Goal: Obtain resource: Download file/media

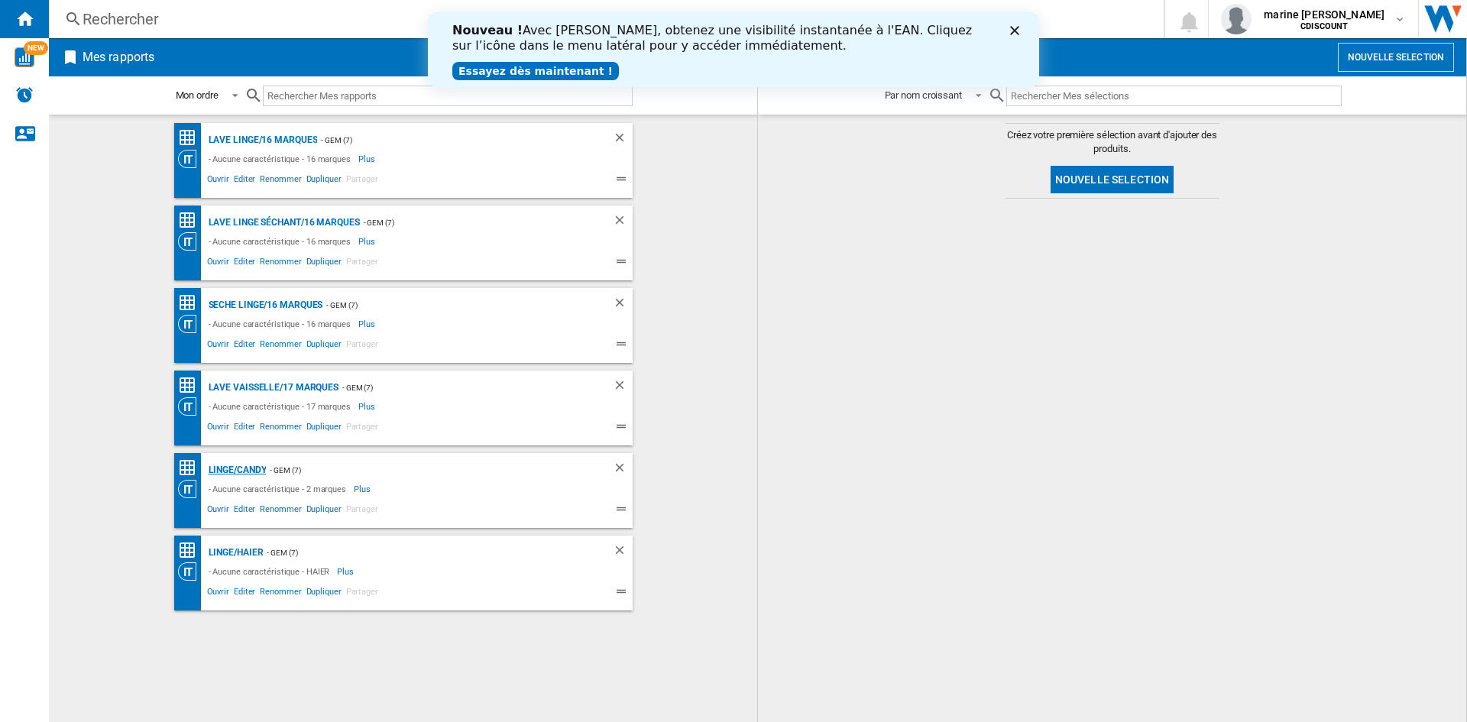
click at [231, 468] on div "Linge/Candy" at bounding box center [236, 470] width 62 height 19
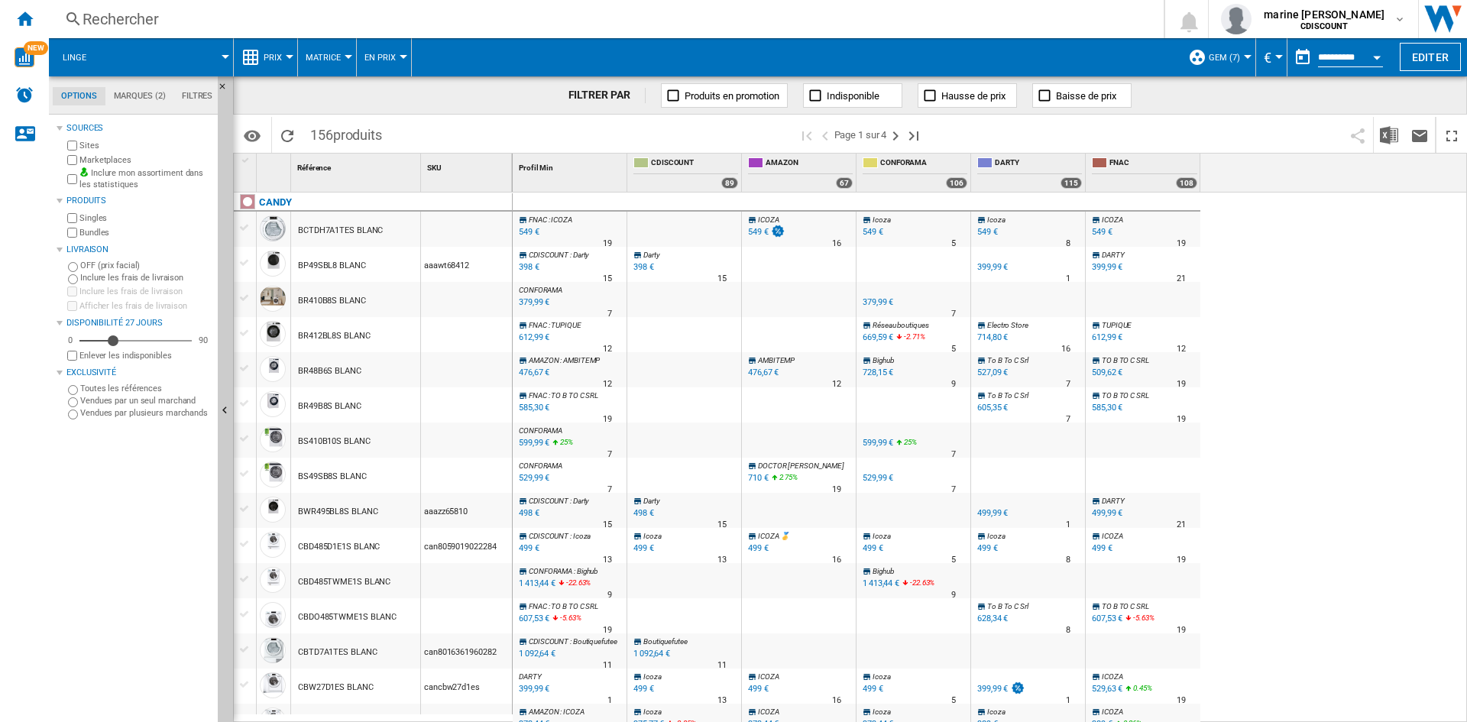
click at [89, 158] on label "Marketplaces" at bounding box center [145, 159] width 132 height 11
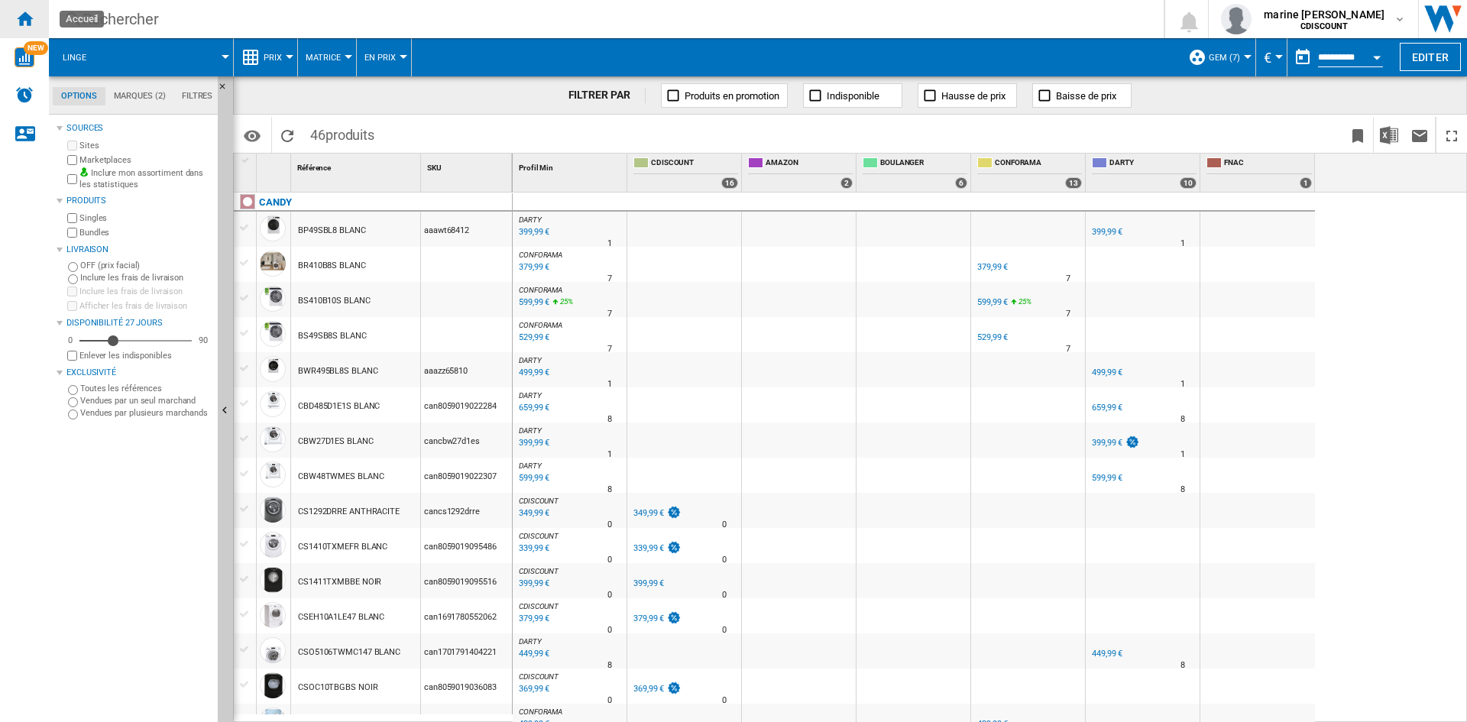
click at [30, 25] on ng-md-icon "Accueil" at bounding box center [24, 18] width 18 height 18
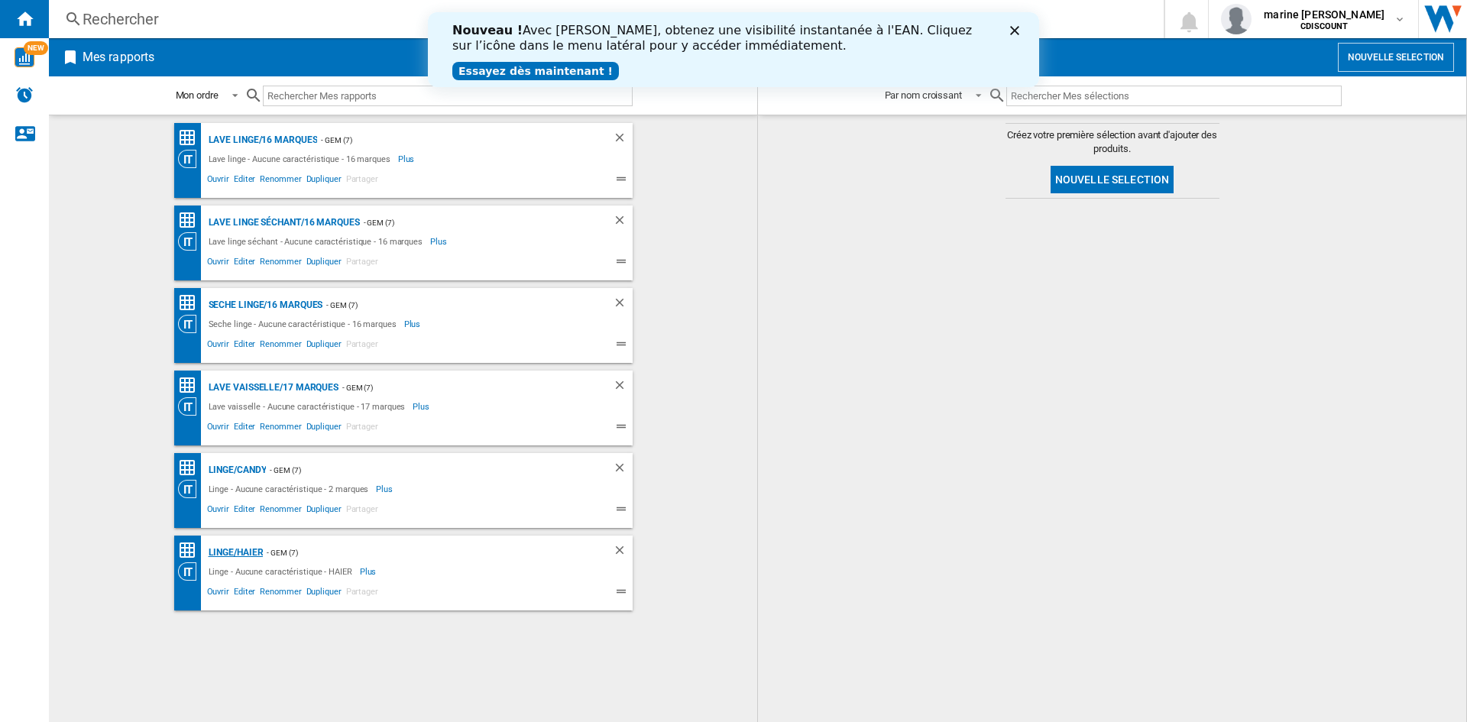
click at [239, 547] on div "Linge/HAIER" at bounding box center [234, 552] width 59 height 19
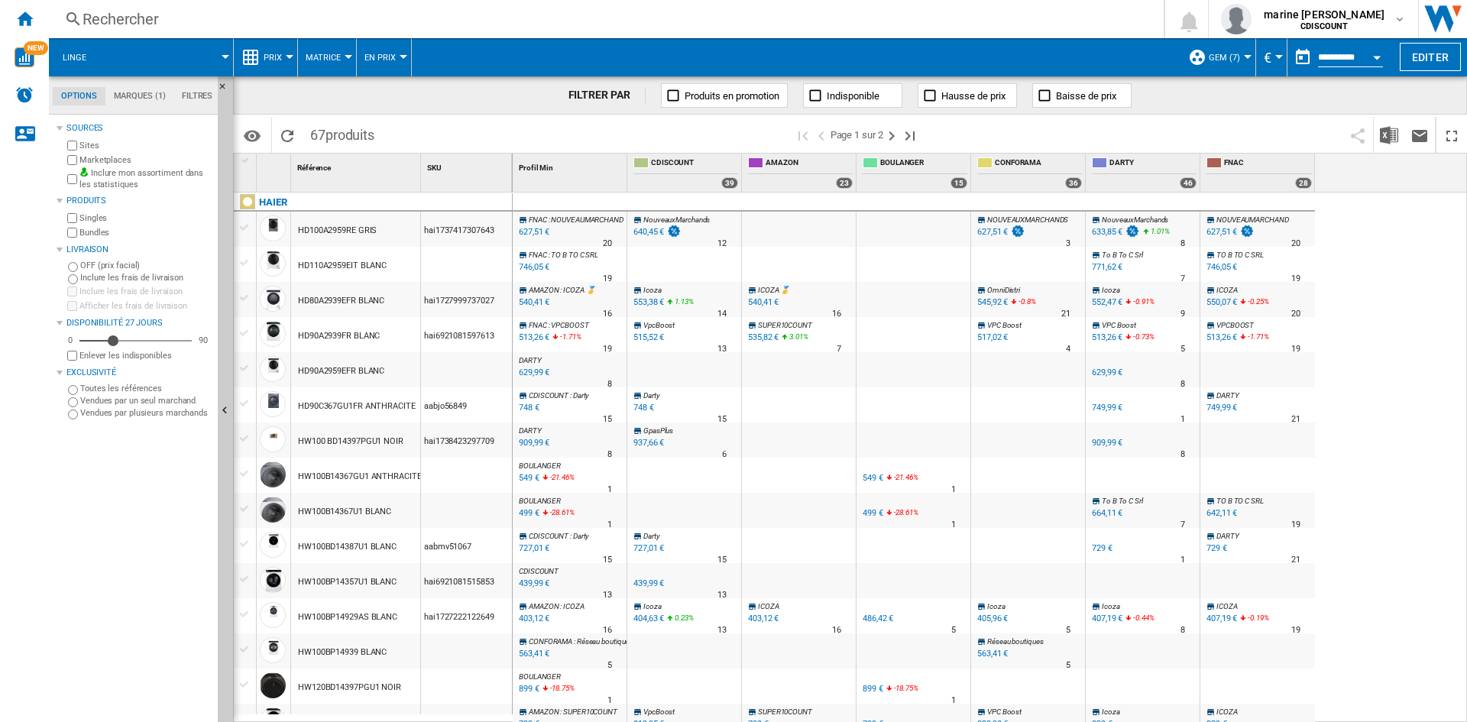
click at [113, 159] on label "Marketplaces" at bounding box center [145, 159] width 132 height 11
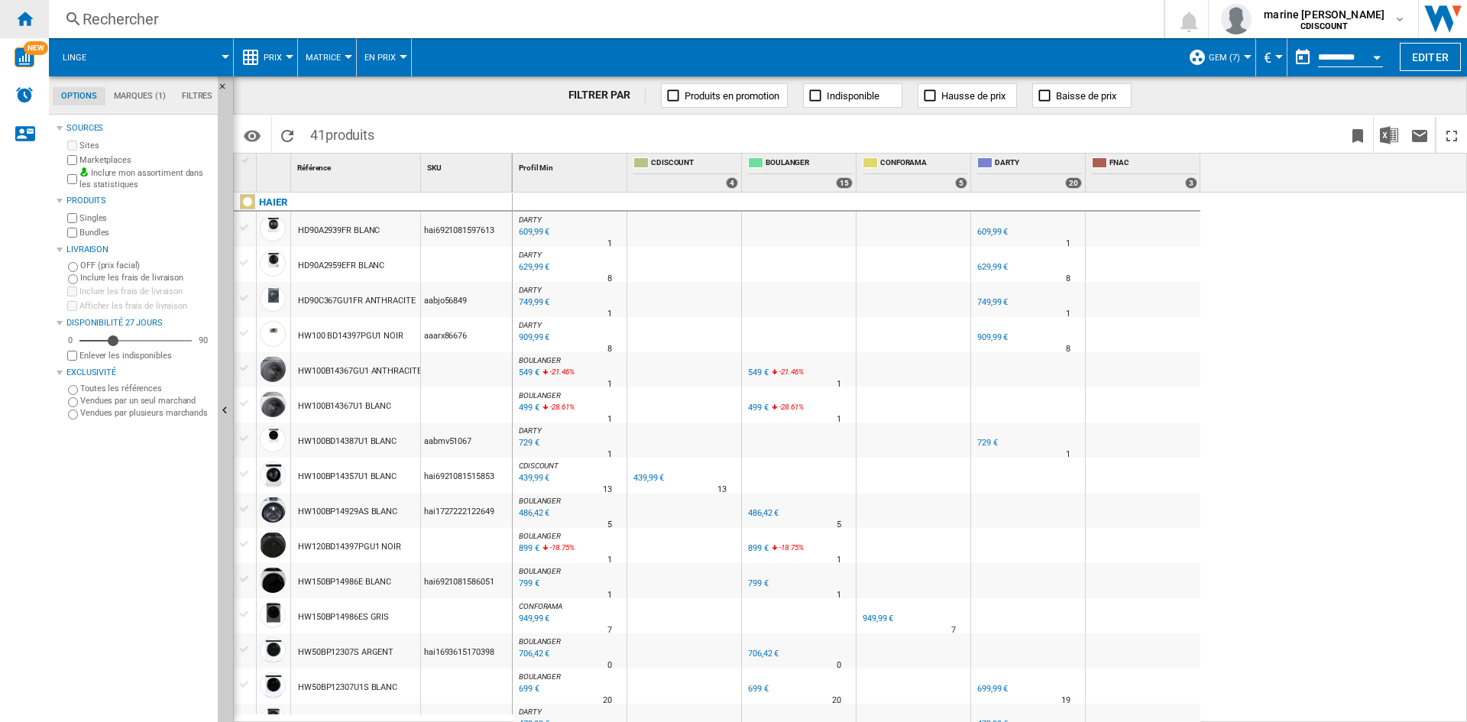
click at [31, 17] on ng-md-icon "Accueil" at bounding box center [24, 18] width 18 height 18
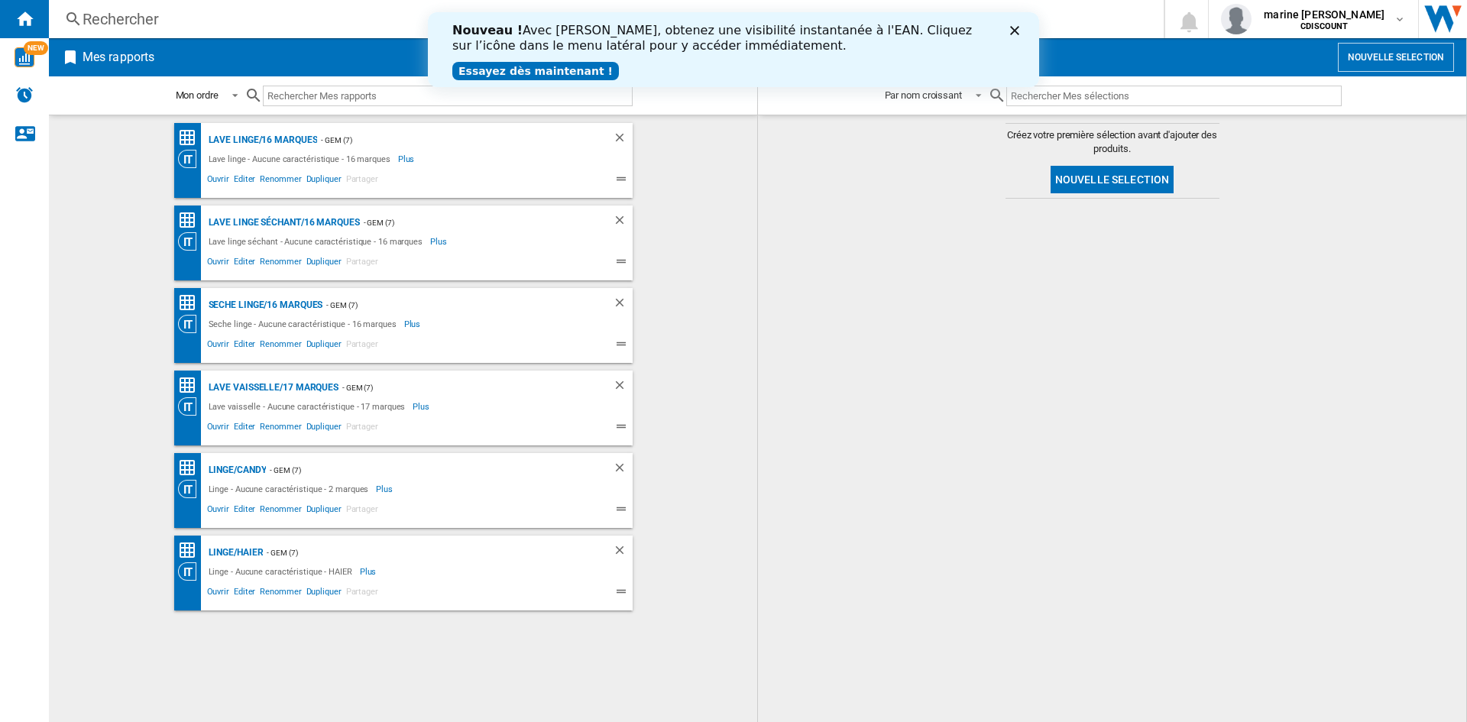
click at [545, 76] on link "Essayez dès maintenant !" at bounding box center [535, 71] width 167 height 18
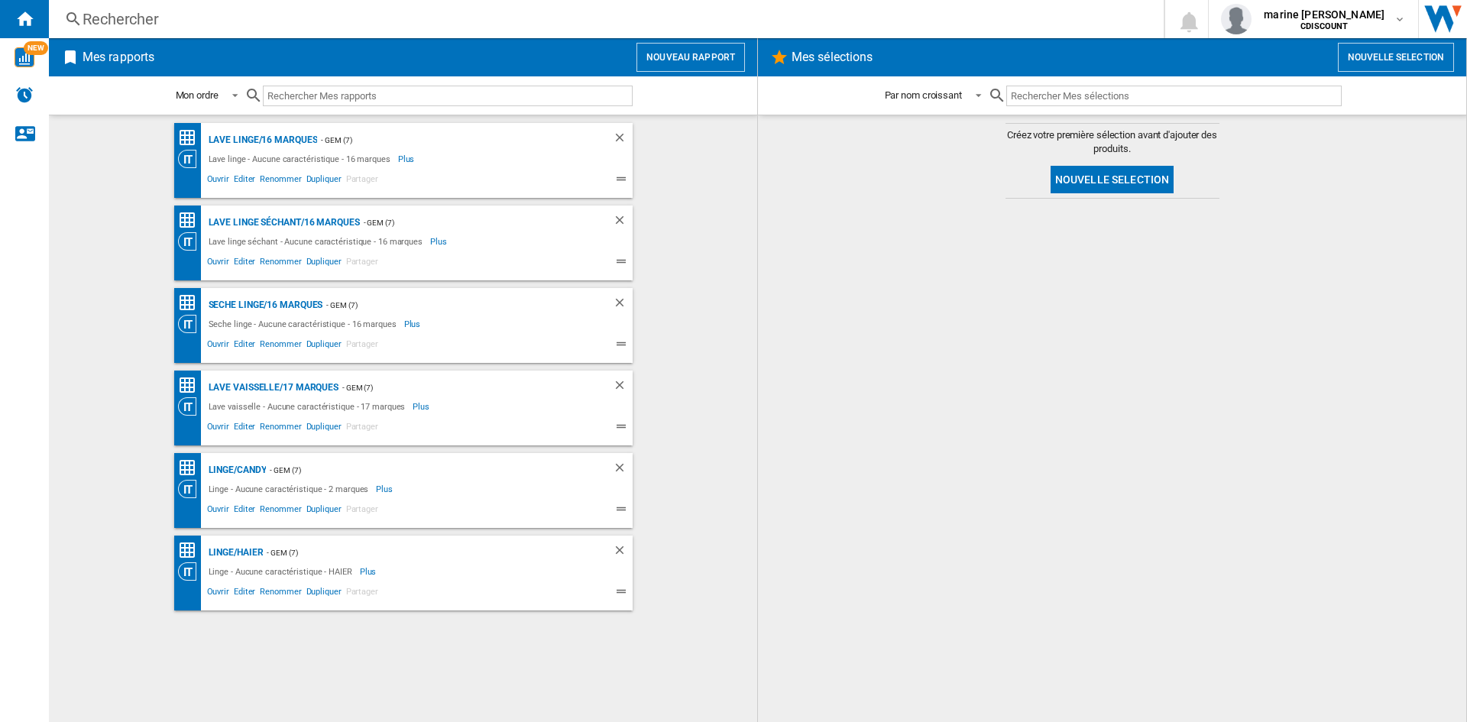
click at [790, 270] on div at bounding box center [1112, 460] width 678 height 508
click at [1409, 52] on button "Nouvelle selection" at bounding box center [1396, 57] width 116 height 29
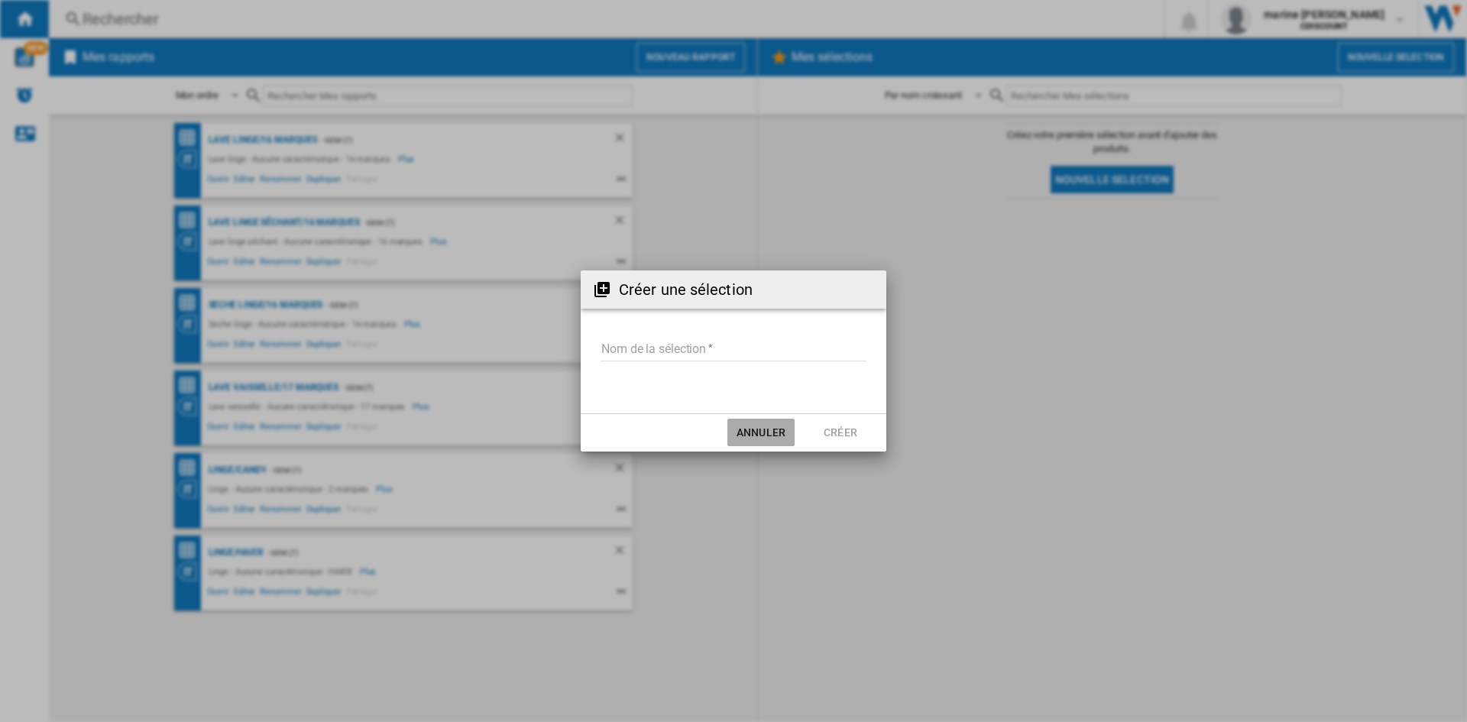
click at [765, 435] on button "Annuler" at bounding box center [760, 433] width 67 height 28
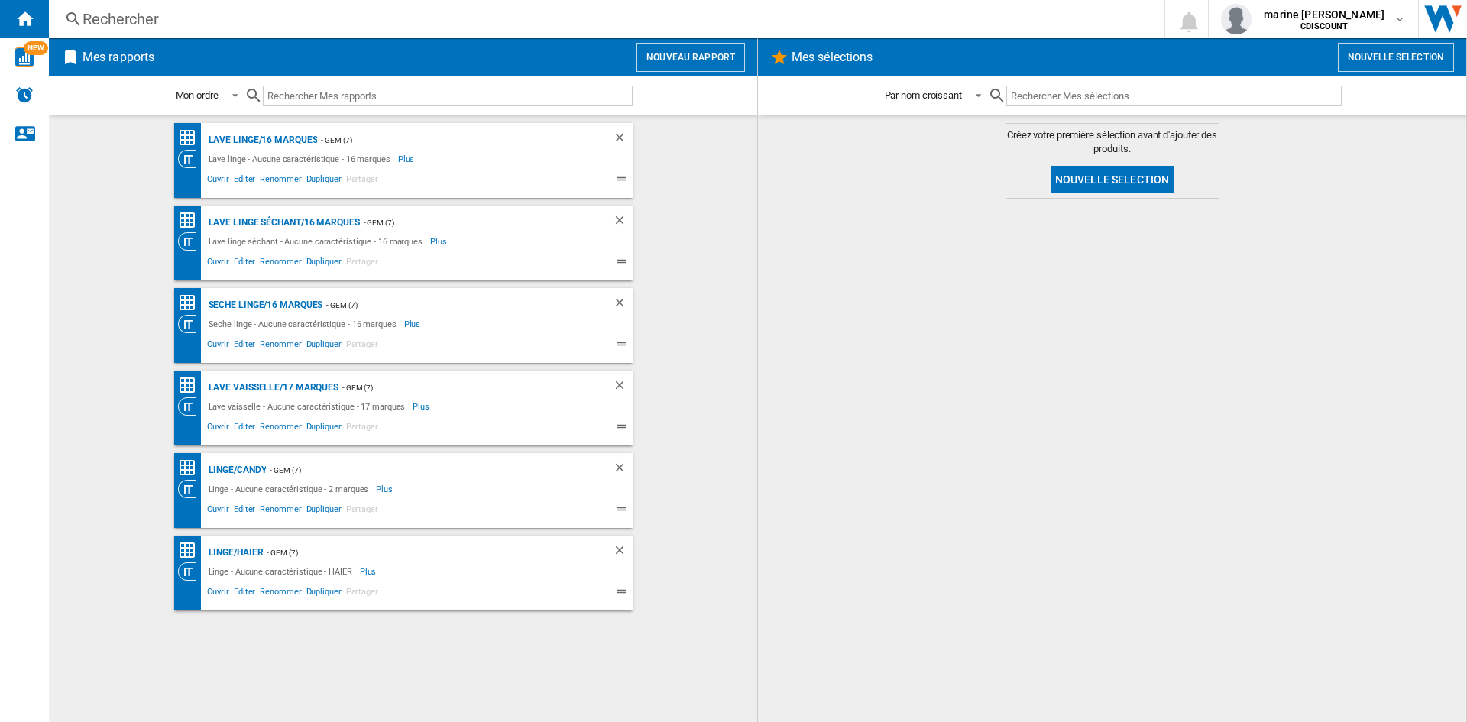
click at [894, 195] on md-content "Créez votre première sélection avant d'ajouter des produits. Nouvelle selection" at bounding box center [1112, 418] width 708 height 607
drag, startPoint x: 894, startPoint y: 195, endPoint x: 798, endPoint y: 257, distance: 113.8
click at [789, 262] on div at bounding box center [1112, 460] width 678 height 508
click at [248, 467] on div "Linge/Candy" at bounding box center [236, 470] width 62 height 19
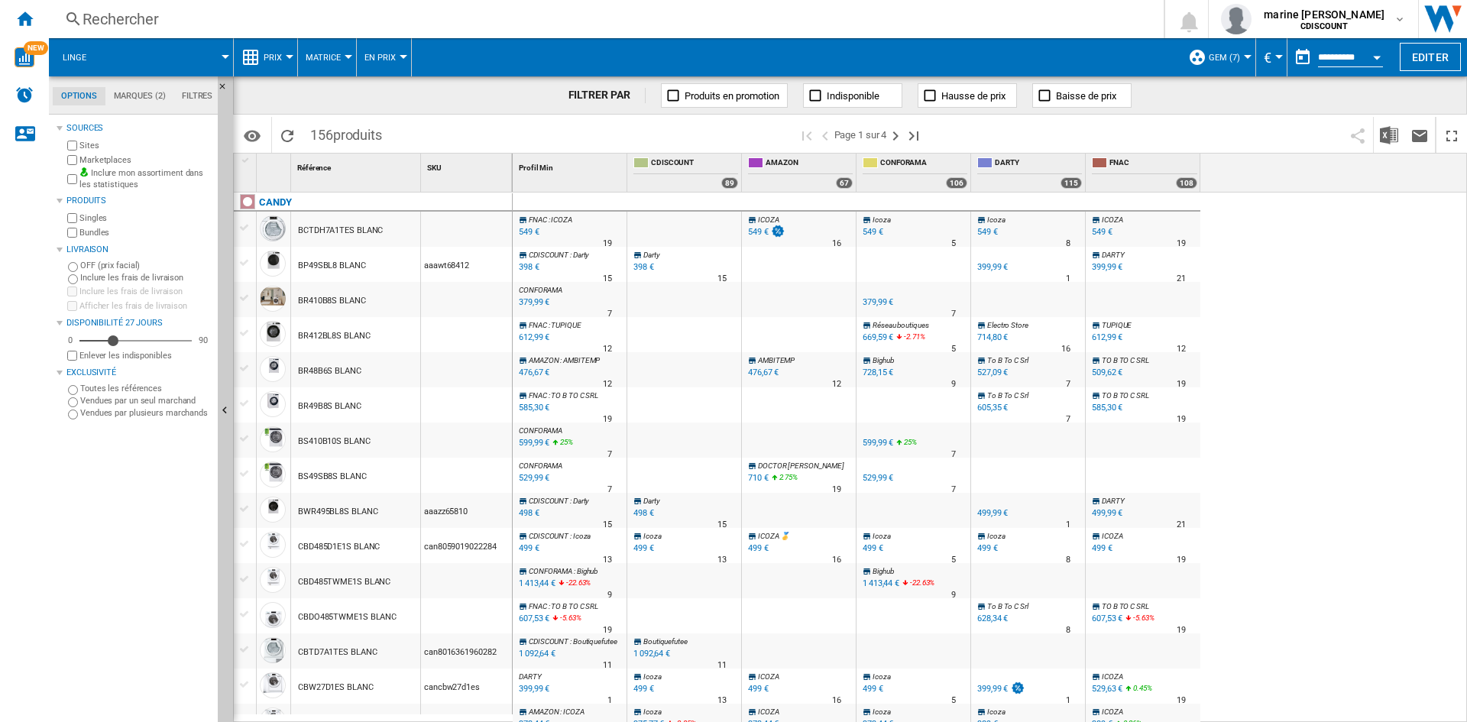
click at [223, 50] on span at bounding box center [167, 57] width 118 height 38
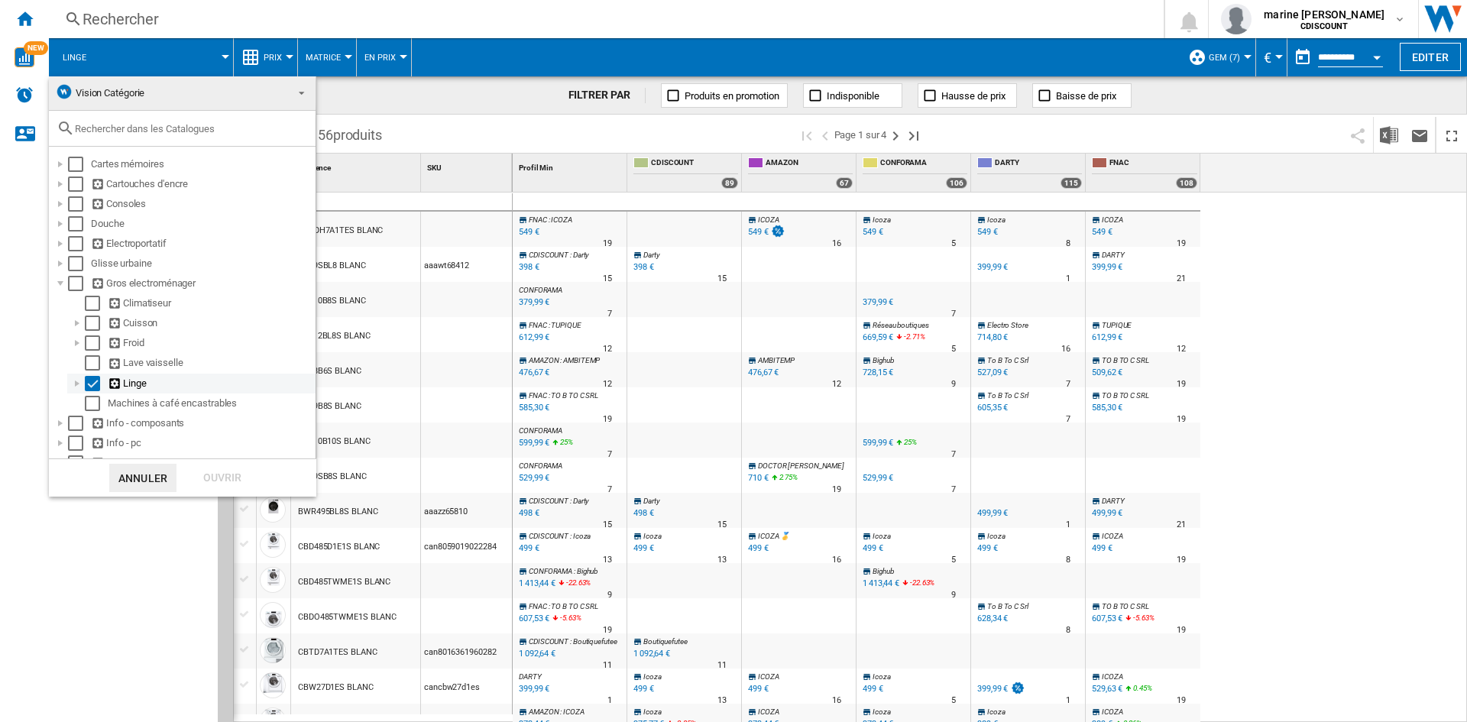
click at [74, 386] on div at bounding box center [77, 383] width 15 height 15
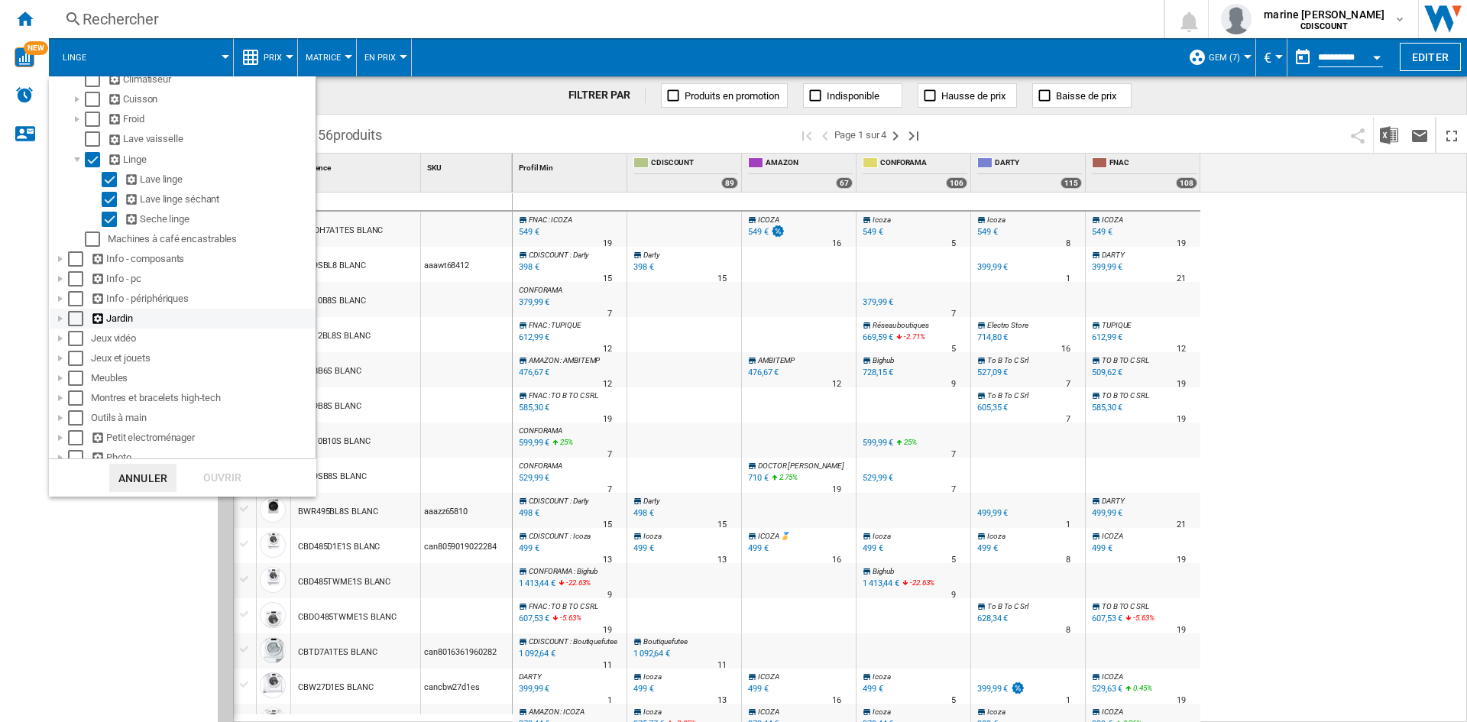
scroll to position [229, 0]
click at [92, 133] on div "Select" at bounding box center [92, 133] width 15 height 15
click at [211, 483] on div "Ouvrir" at bounding box center [222, 478] width 67 height 28
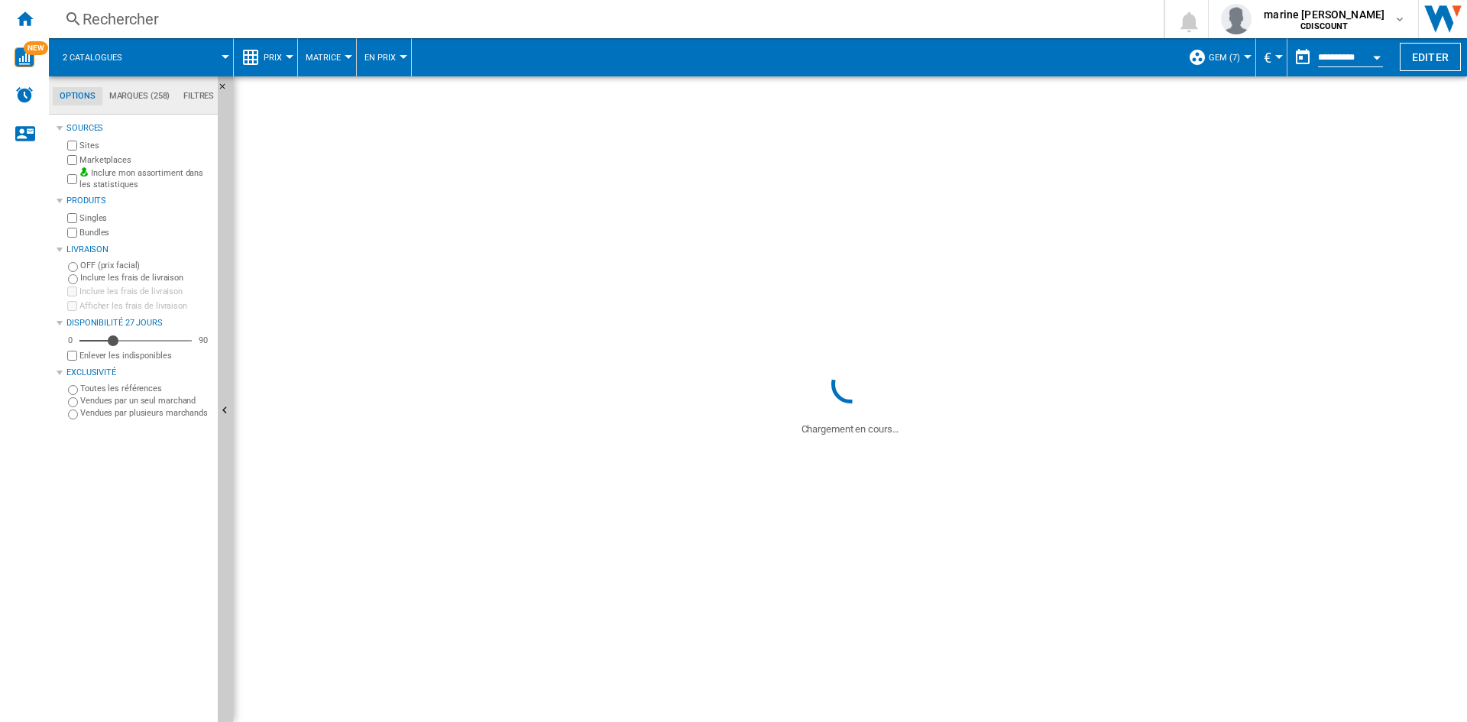
click at [111, 167] on div "Marketplaces" at bounding box center [137, 160] width 147 height 15
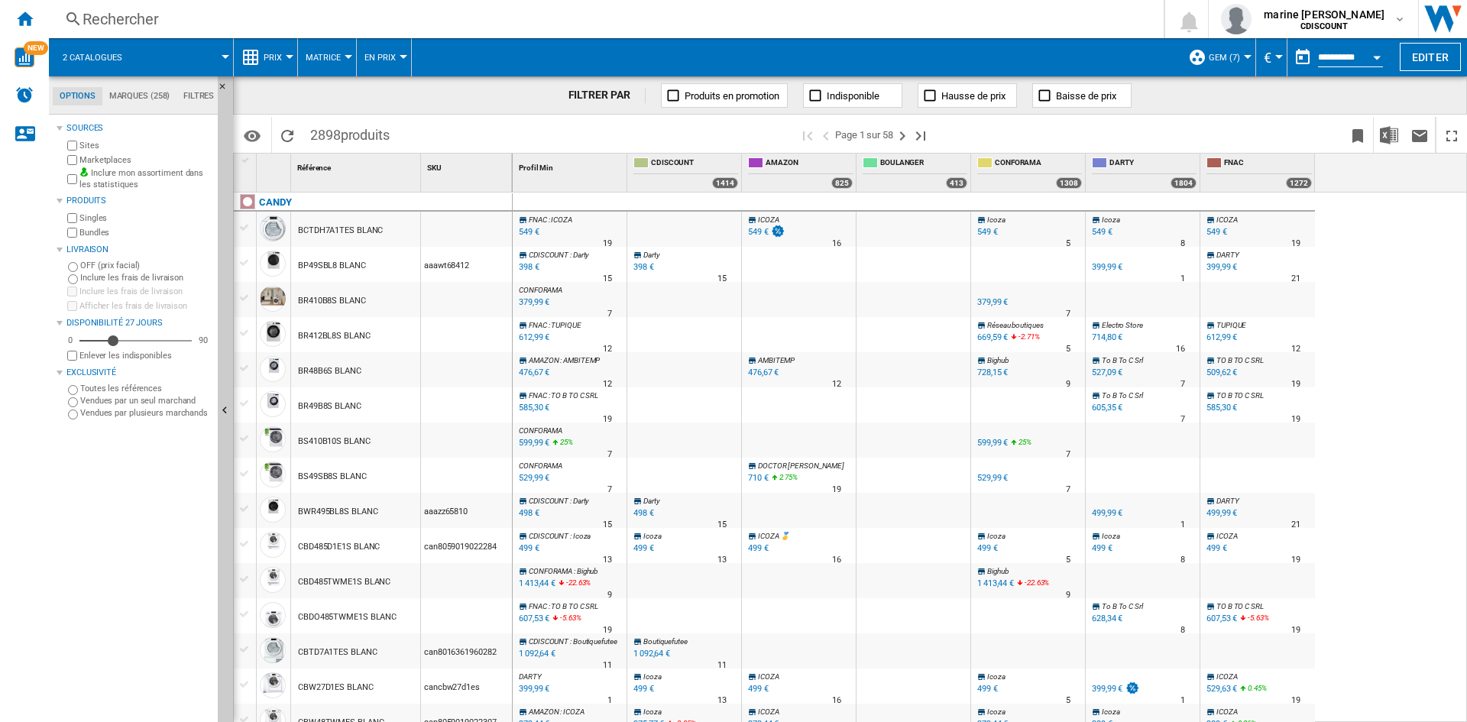
click at [105, 160] on label "Marketplaces" at bounding box center [145, 159] width 132 height 11
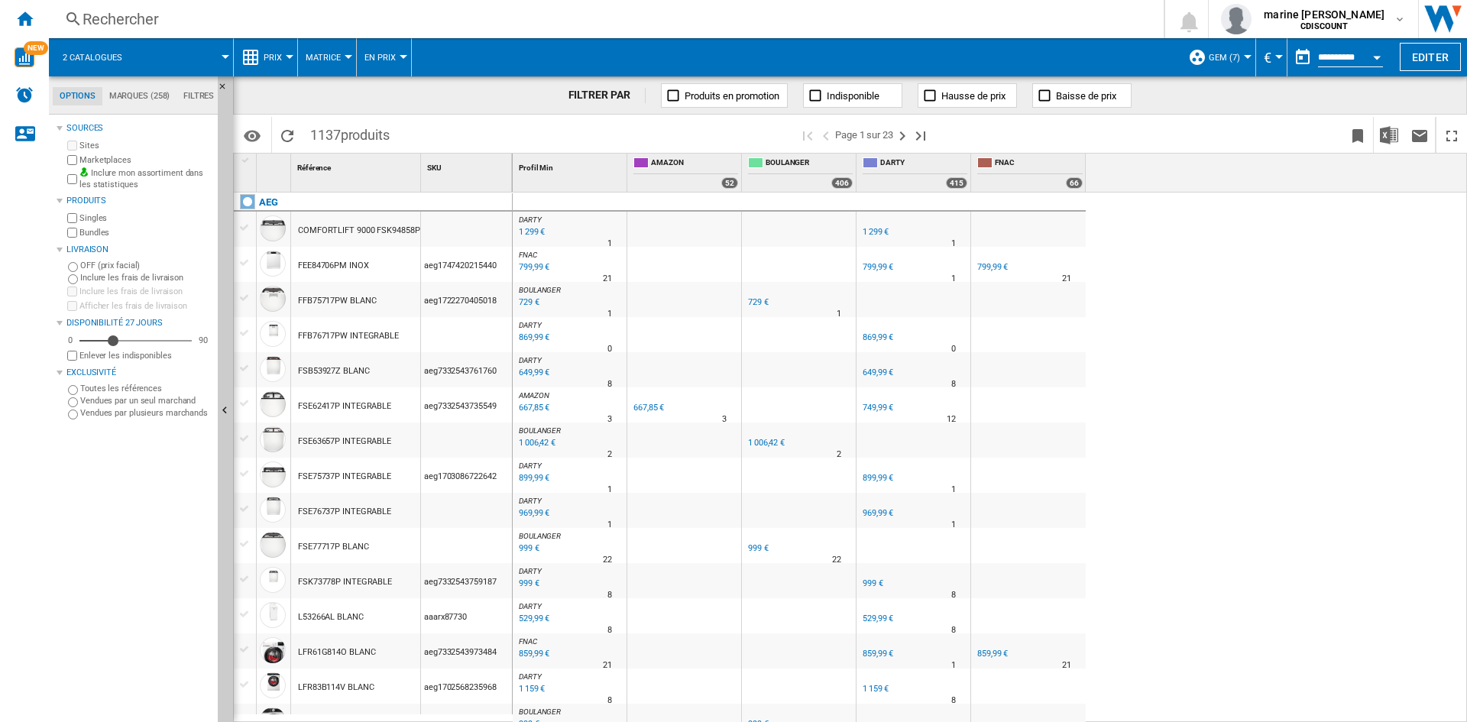
click at [131, 99] on md-tab-item "Marques (258)" at bounding box center [139, 96] width 74 height 18
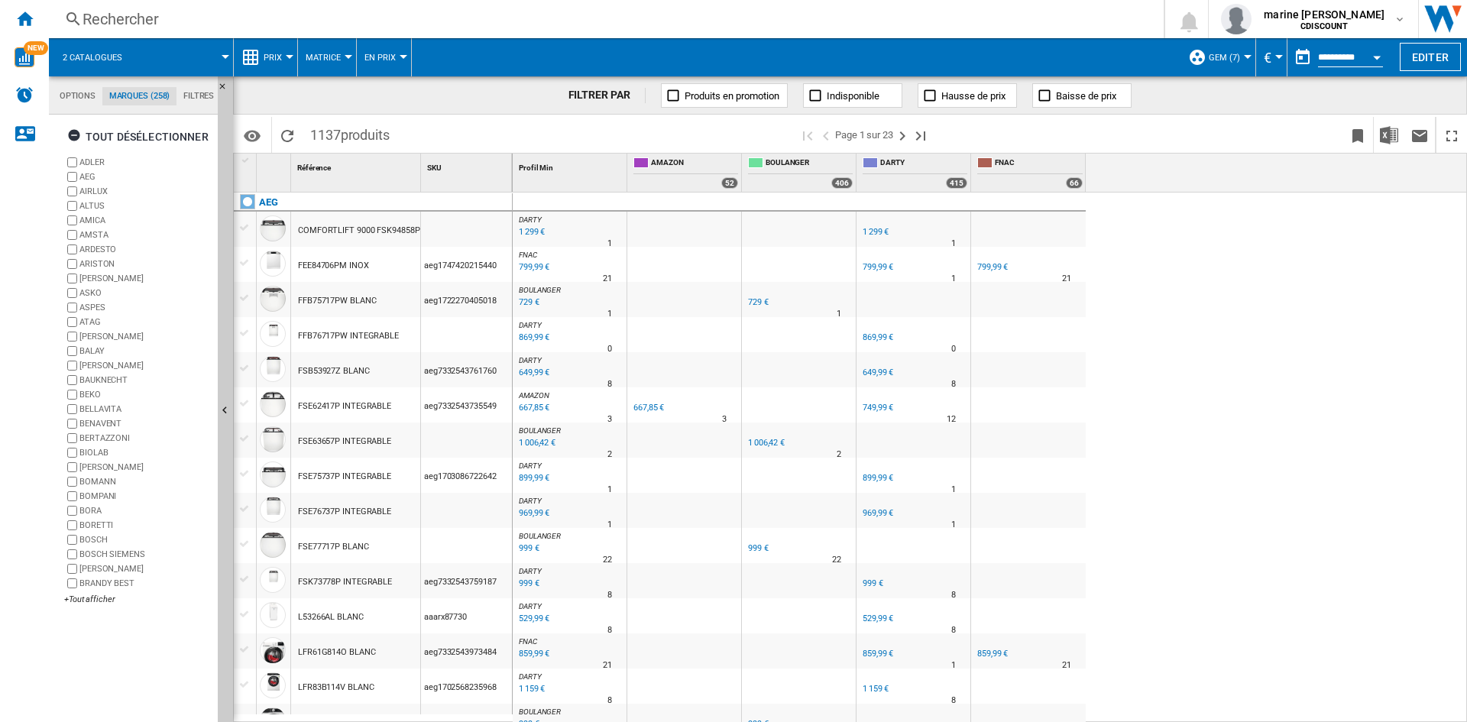
scroll to position [59, 0]
click at [73, 137] on ng-md-icon "button" at bounding box center [76, 137] width 18 height 18
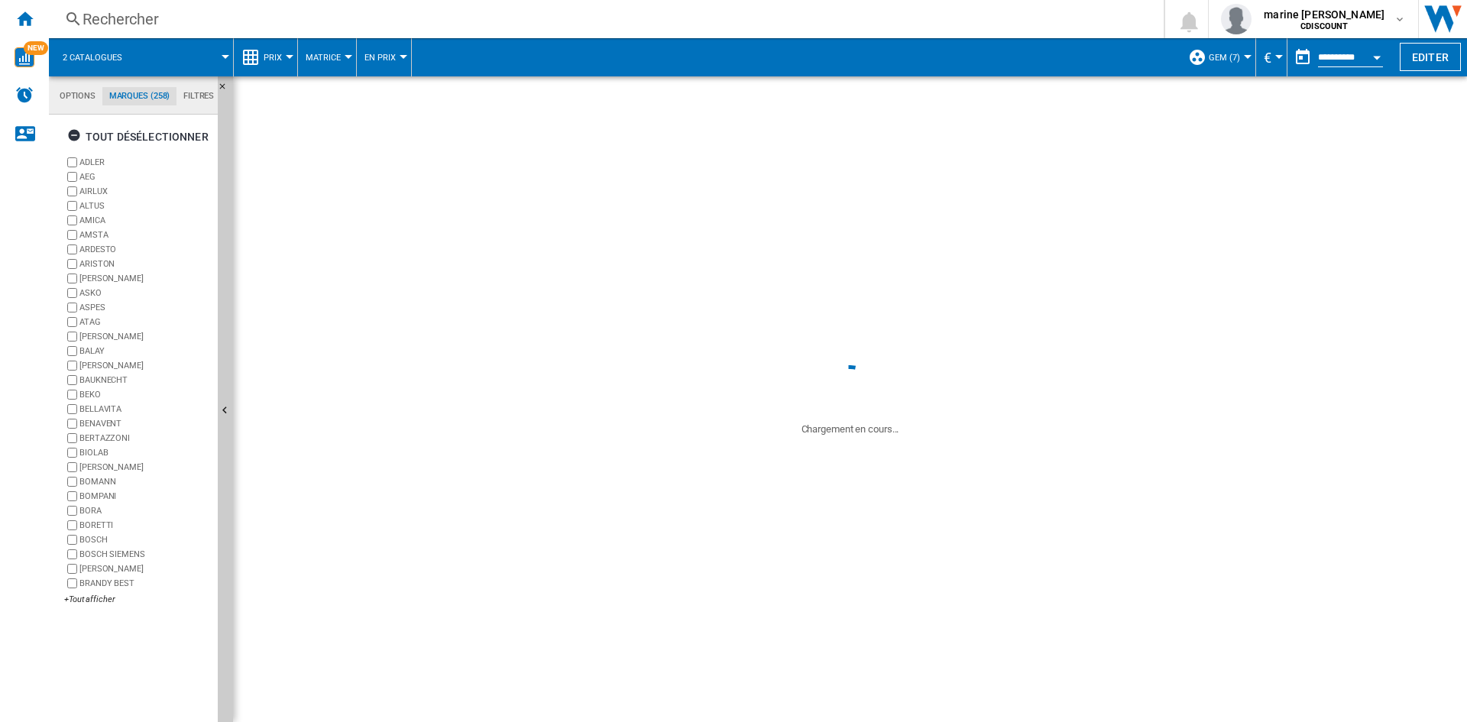
click at [102, 593] on div "[PERSON_NAME] AEG AIRLUX ALTUS AMICA [GEOGRAPHIC_DATA] [GEOGRAPHIC_DATA] [GEOGR…" at bounding box center [137, 381] width 147 height 453
click at [92, 594] on div "+Tout afficher" at bounding box center [137, 599] width 147 height 11
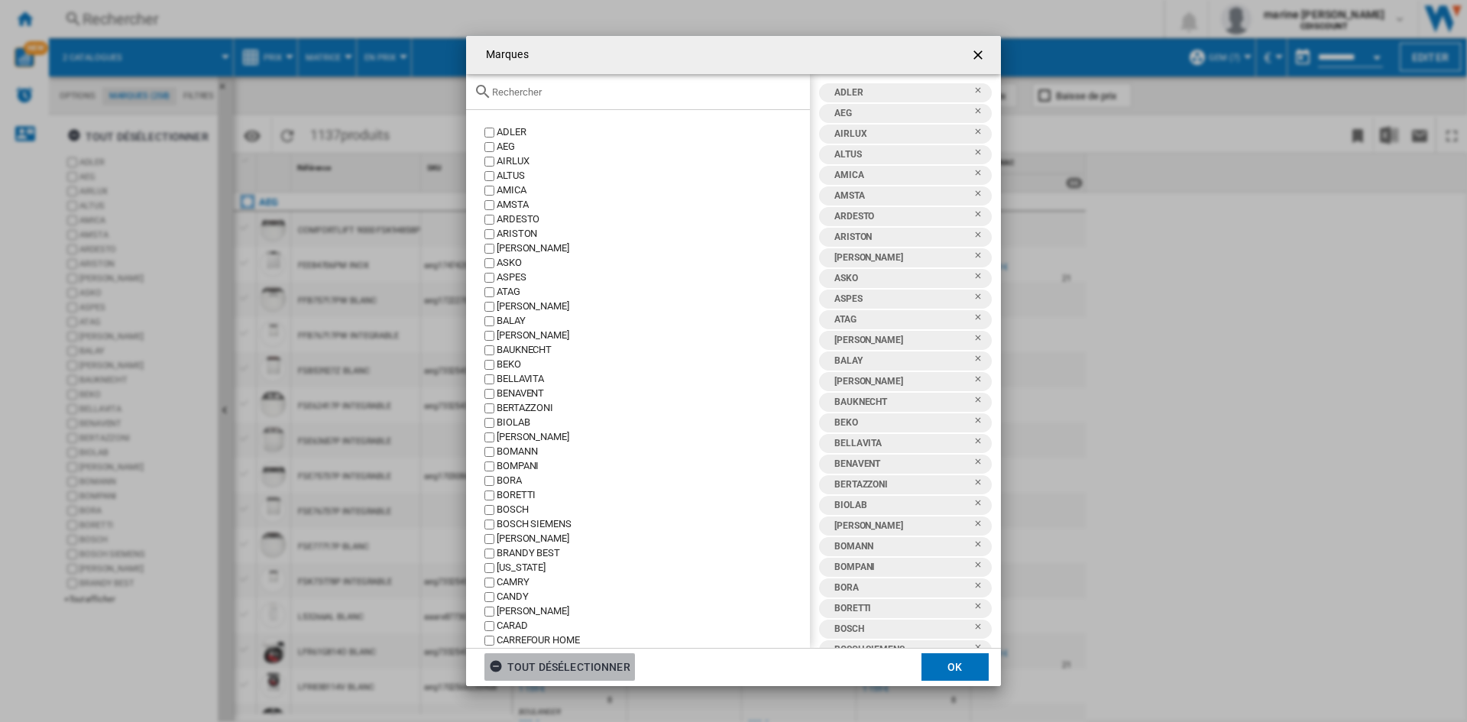
click at [572, 661] on div "tout désélectionner" at bounding box center [559, 667] width 141 height 28
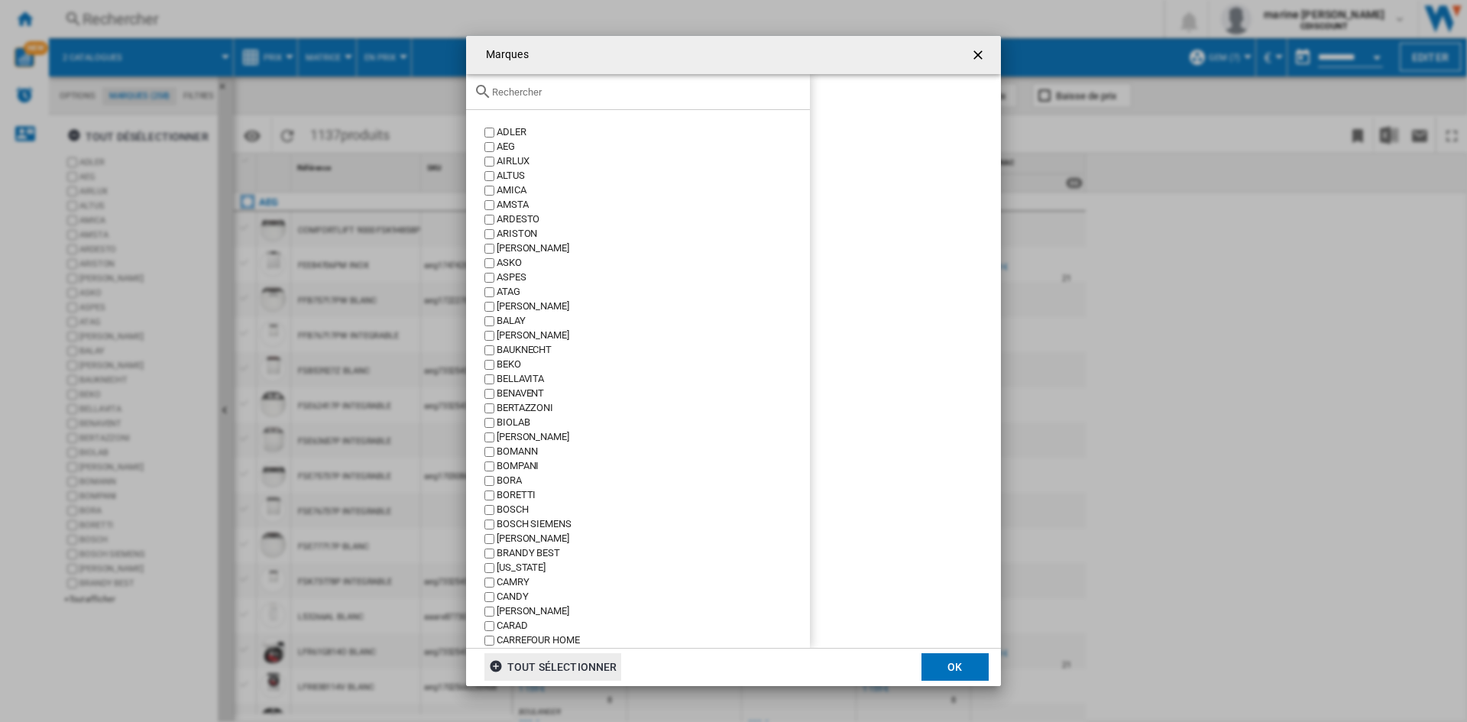
click at [511, 584] on div "CAMRY" at bounding box center [653, 582] width 313 height 15
click at [549, 610] on div "[PERSON_NAME]" at bounding box center [653, 611] width 313 height 15
click at [519, 586] on div "CAMRY" at bounding box center [653, 582] width 313 height 15
click at [505, 593] on div "CANDY" at bounding box center [653, 597] width 313 height 15
click at [927, 662] on button "OK" at bounding box center [954, 667] width 67 height 28
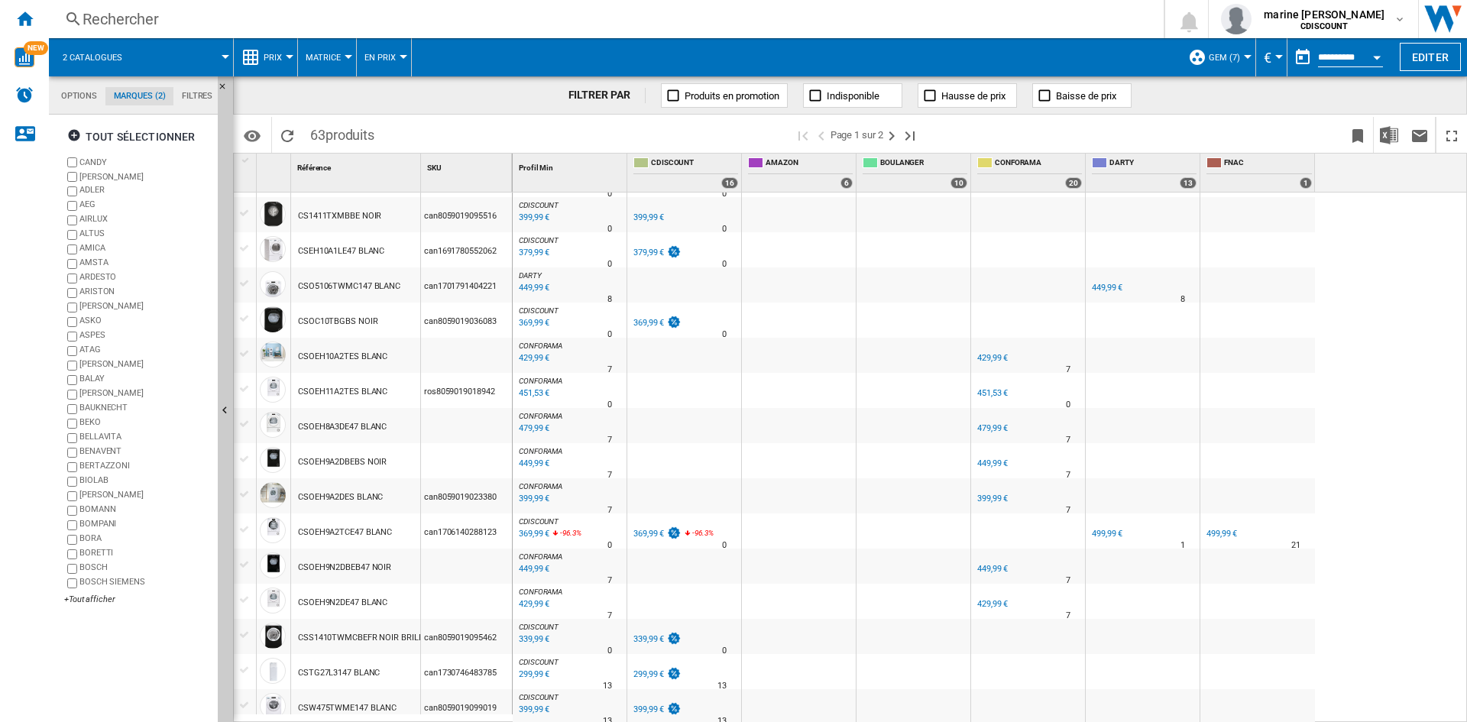
scroll to position [406, 0]
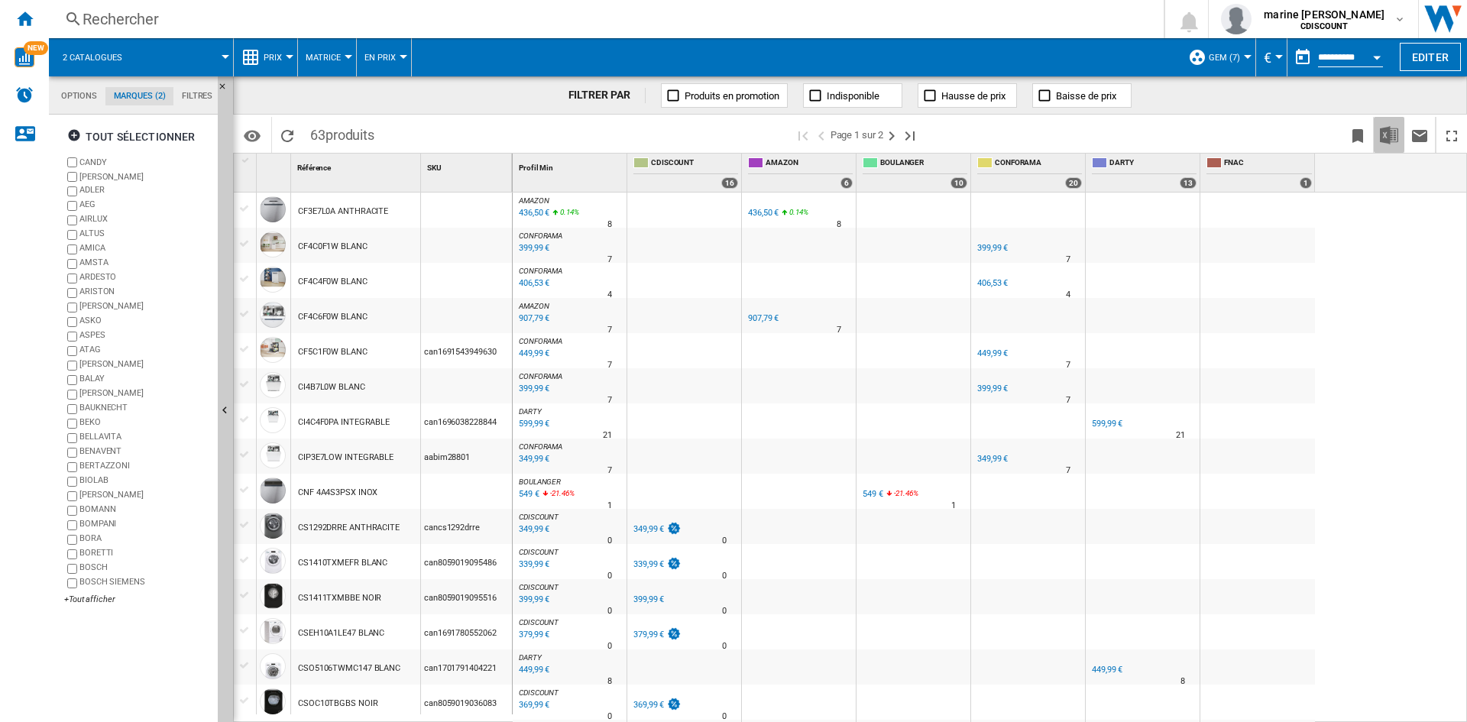
click at [1385, 137] on img "Télécharger au format Excel" at bounding box center [1389, 135] width 18 height 18
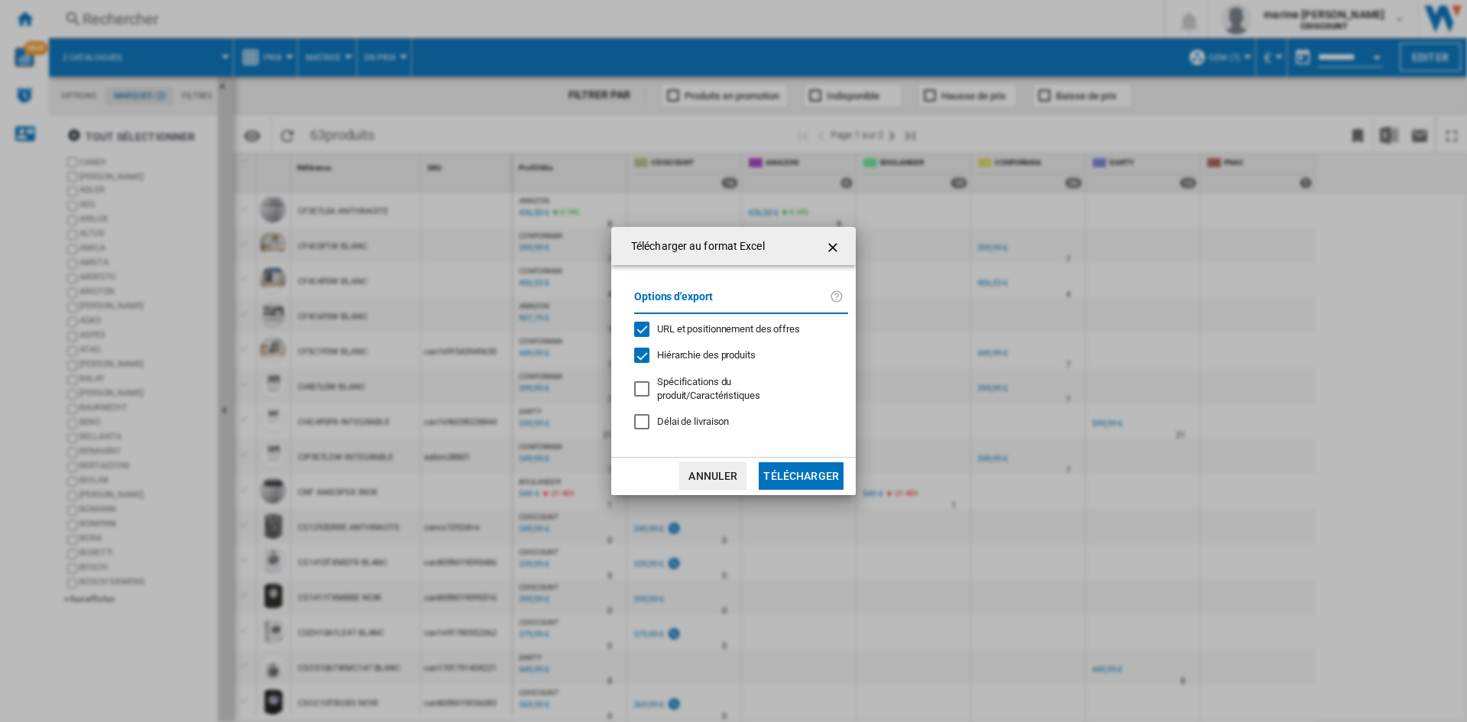
click at [795, 466] on button "Télécharger" at bounding box center [801, 476] width 85 height 28
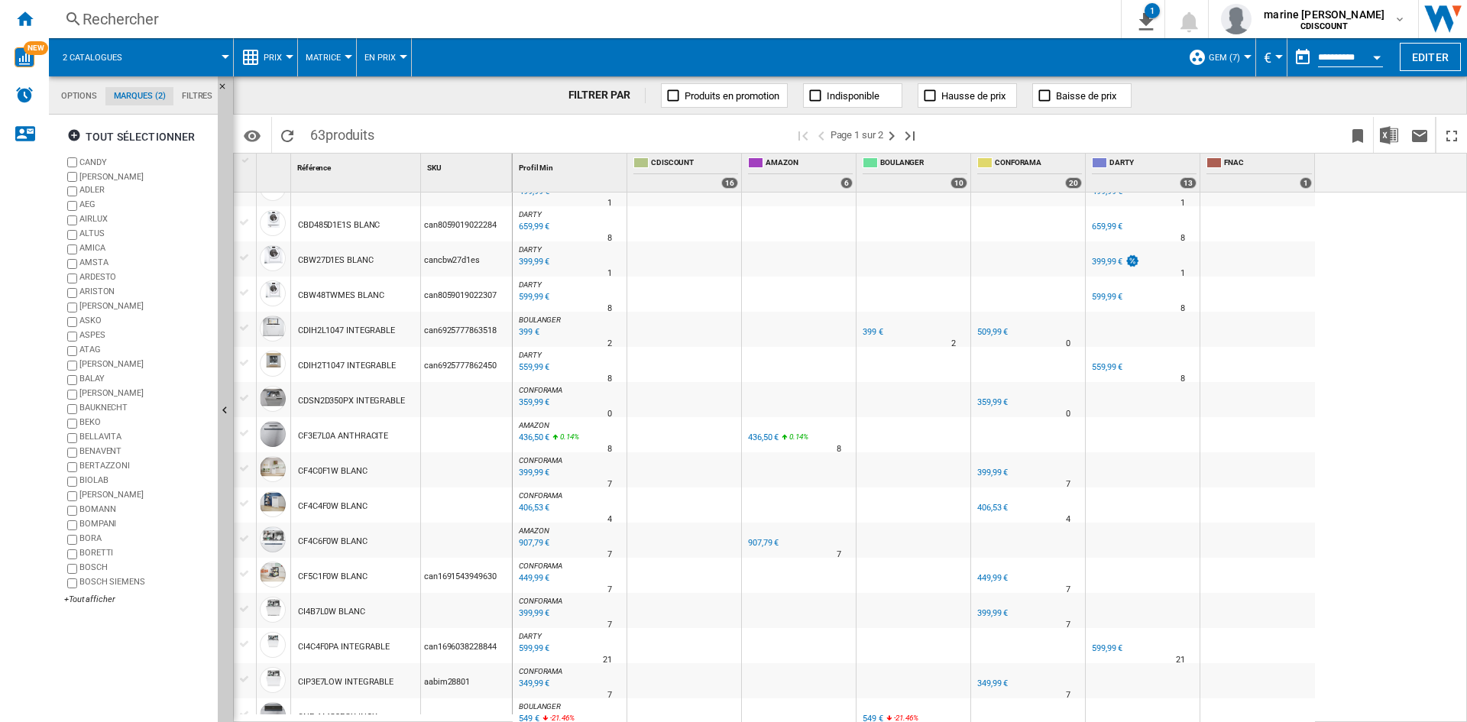
scroll to position [0, 0]
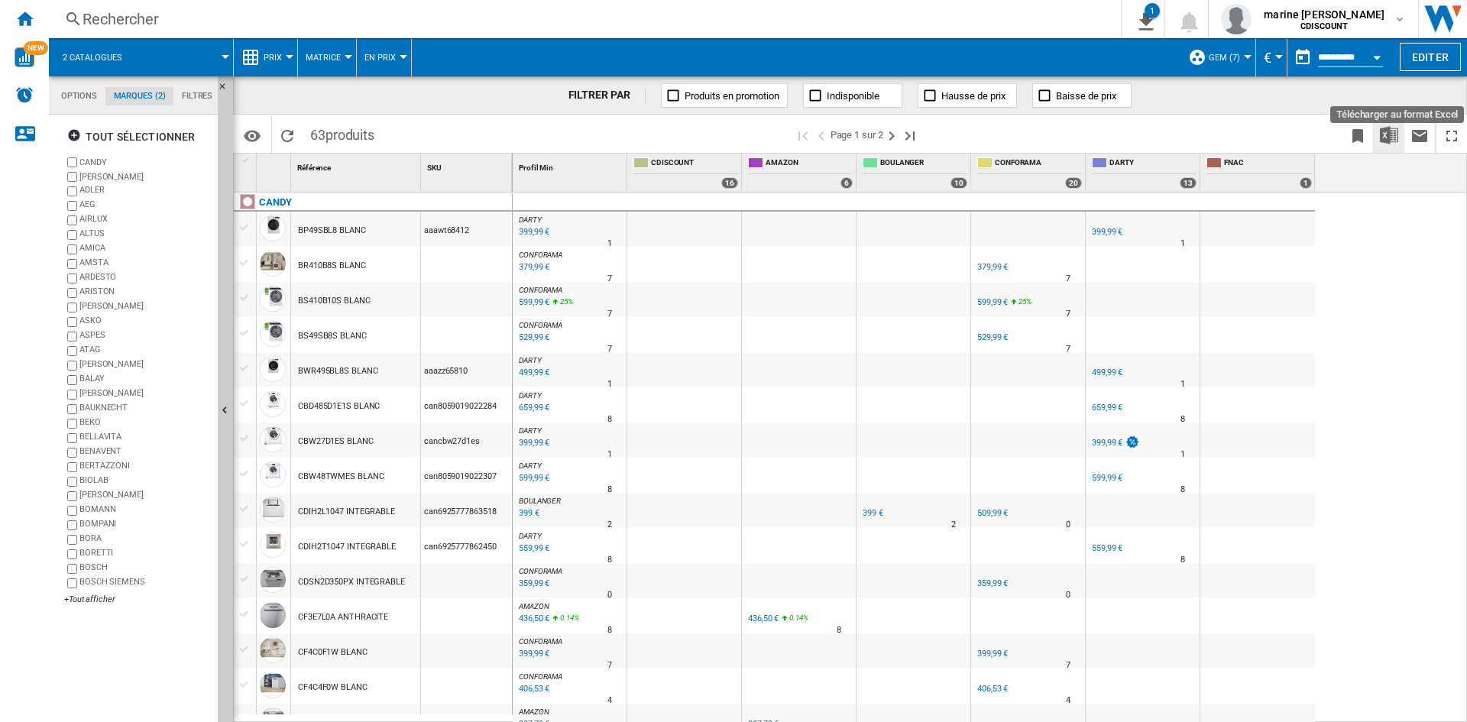
click at [1386, 131] on img "Télécharger au format Excel" at bounding box center [1389, 135] width 18 height 18
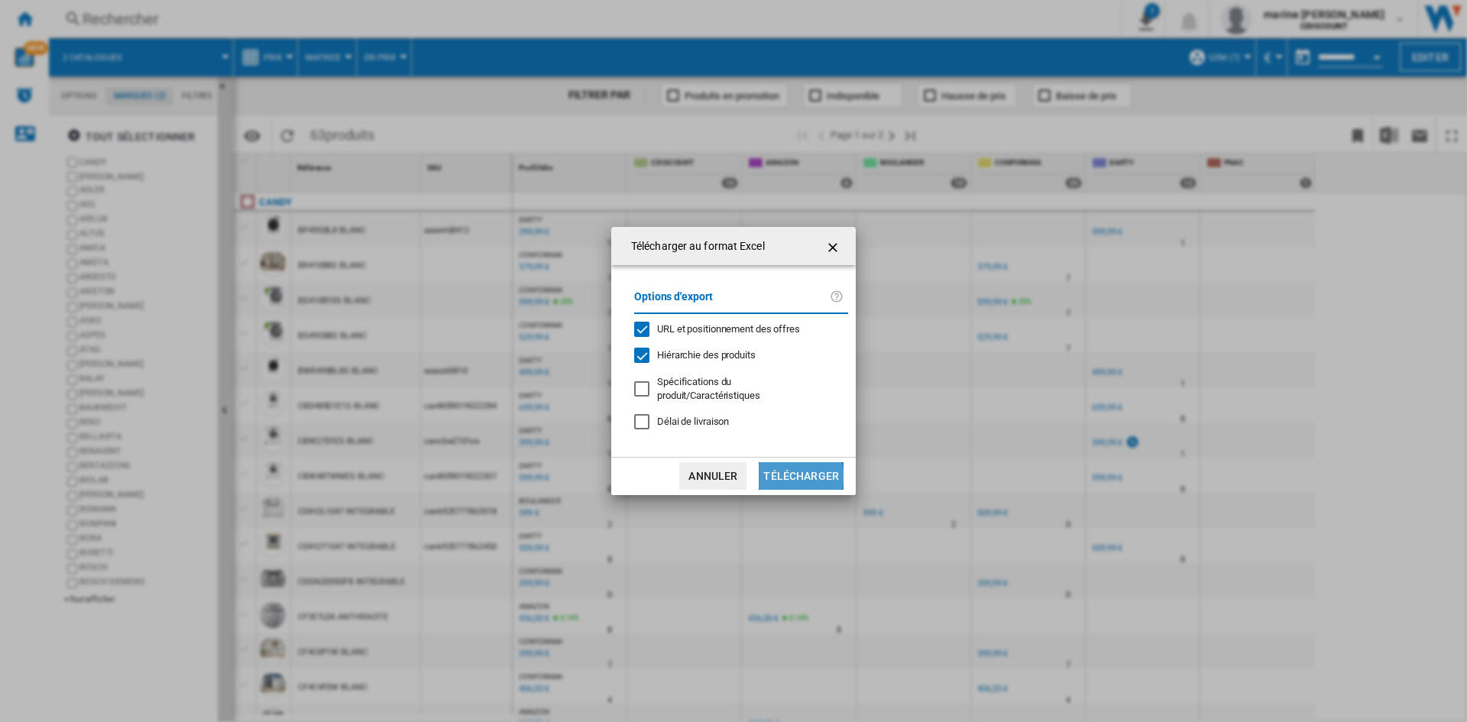
click at [792, 471] on button "Télécharger" at bounding box center [801, 476] width 85 height 28
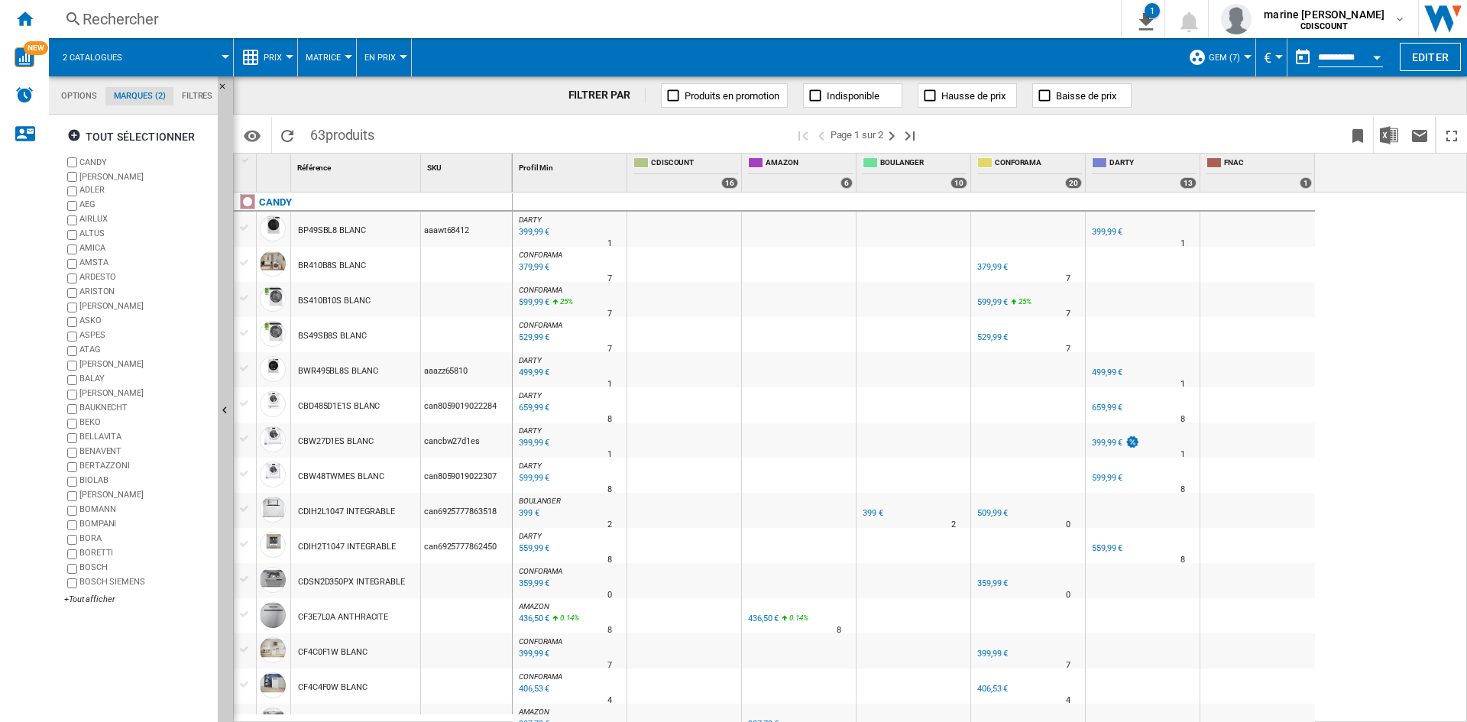
click at [681, 167] on span "CDISCOUNT" at bounding box center [694, 163] width 87 height 13
click at [682, 157] on span "CDISCOUNT" at bounding box center [694, 163] width 87 height 13
click at [676, 173] on div "CDISCOUNT" at bounding box center [685, 164] width 105 height 19
